Goal: Transaction & Acquisition: Subscribe to service/newsletter

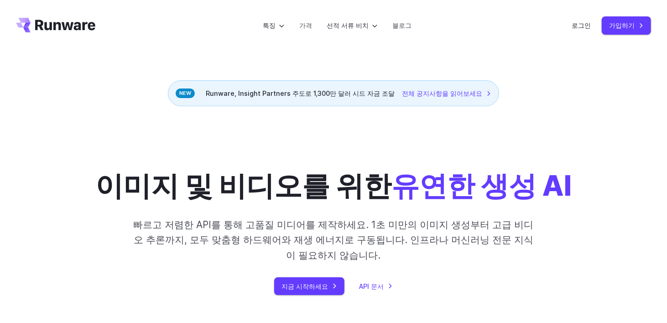
click at [342, 147] on h1 "이미지 및 비디오를 위한 유연한 생성 AI" at bounding box center [333, 169] width 476 height 67
click at [267, 91] on font "Runware, Insight Partners 주도로 1,300만 달러 시드 자금 조달" at bounding box center [300, 93] width 189 height 8
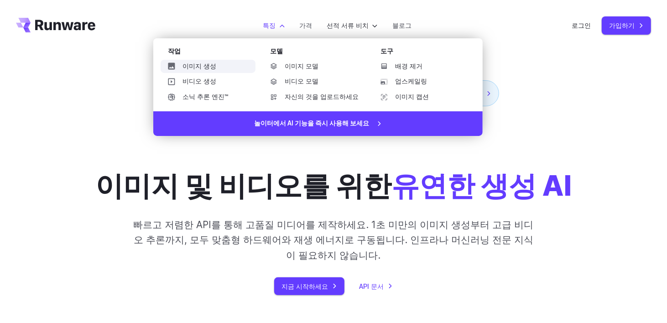
click at [201, 63] on font "이미지 생성" at bounding box center [200, 66] width 34 height 7
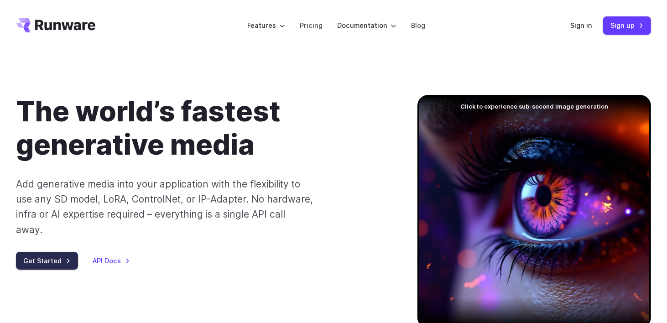
click at [56, 252] on link "Get Started" at bounding box center [47, 261] width 62 height 18
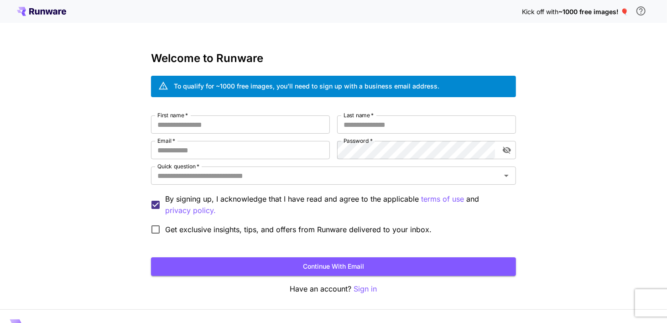
click at [44, 10] on icon at bounding box center [42, 12] width 5 height 5
